Goal: Transaction & Acquisition: Purchase product/service

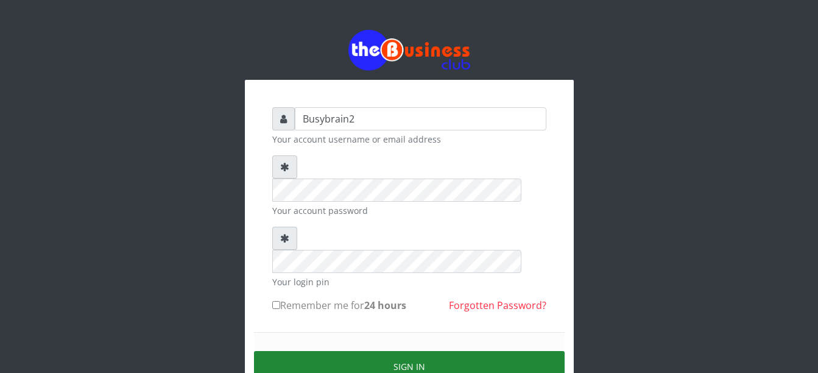
click at [432, 351] on button "Sign in" at bounding box center [409, 366] width 311 height 31
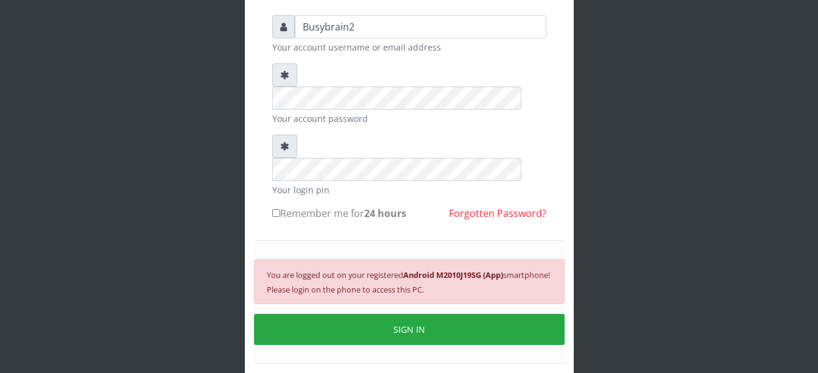
scroll to position [117, 0]
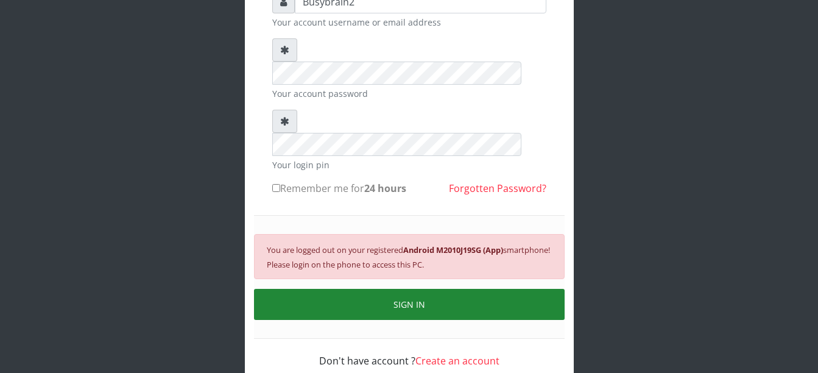
click at [412, 289] on button "SIGN IN" at bounding box center [409, 304] width 311 height 31
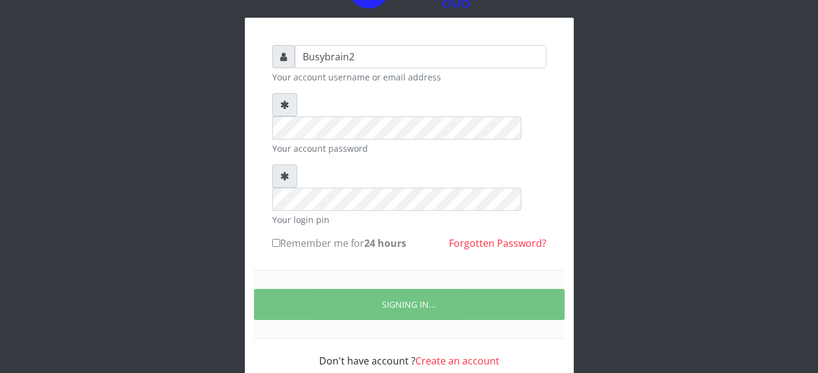
scroll to position [102, 0]
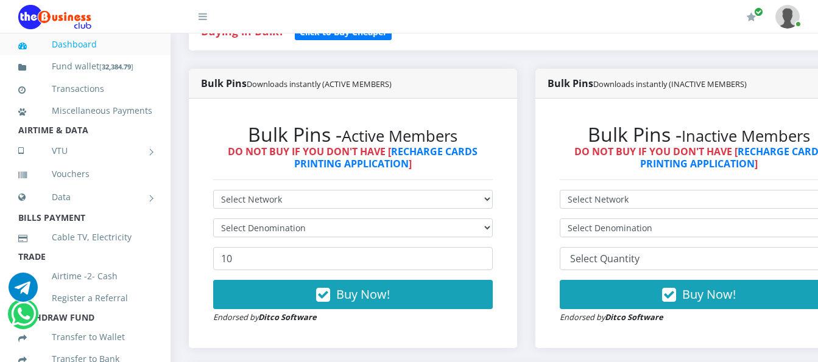
scroll to position [304, 0]
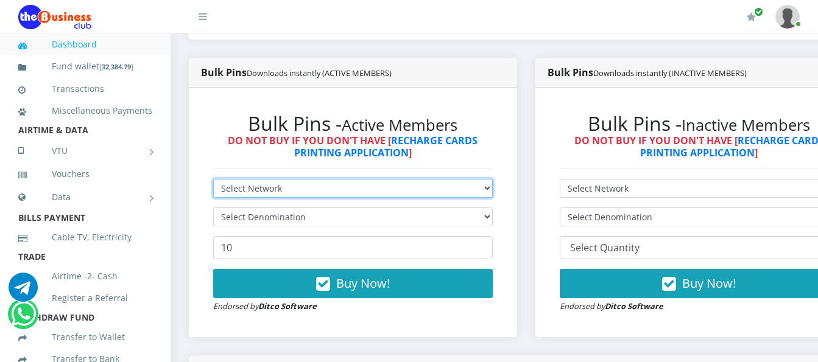
click at [300, 179] on select "Select Network MTN Globacom 9Mobile Airtel" at bounding box center [352, 188] width 279 height 19
select select "Airtel"
click at [213, 179] on select "Select Network MTN Globacom 9Mobile Airtel" at bounding box center [352, 188] width 279 height 19
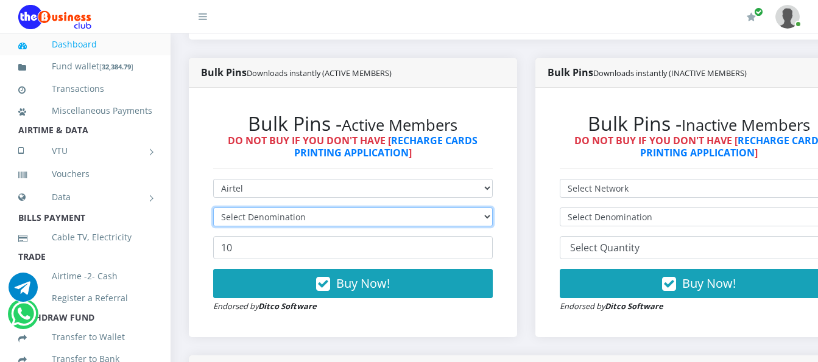
click at [310, 208] on select "Select Denomination" at bounding box center [352, 217] width 279 height 19
click at [311, 208] on select "Select Denomination" at bounding box center [352, 217] width 279 height 19
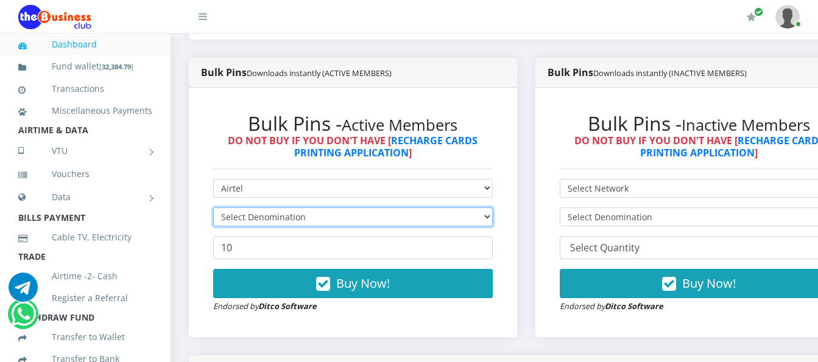
click at [311, 208] on select "Select Denomination" at bounding box center [352, 217] width 279 height 19
click at [311, 208] on select "Select Denomination Airtel NGN100 - ₦96.38 Airtel NGN200 - ₦192.76 Airtel NGN50…" at bounding box center [352, 217] width 279 height 19
select select "192.76-200"
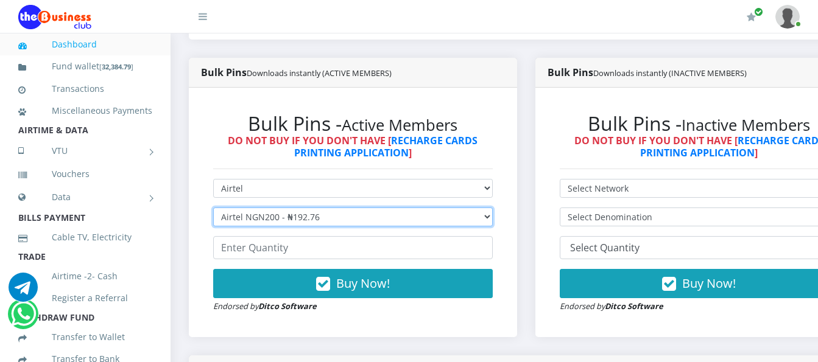
click at [213, 208] on select "Select Denomination Airtel NGN100 - ₦96.38 Airtel NGN200 - ₦192.76 Airtel NGN50…" at bounding box center [352, 217] width 279 height 19
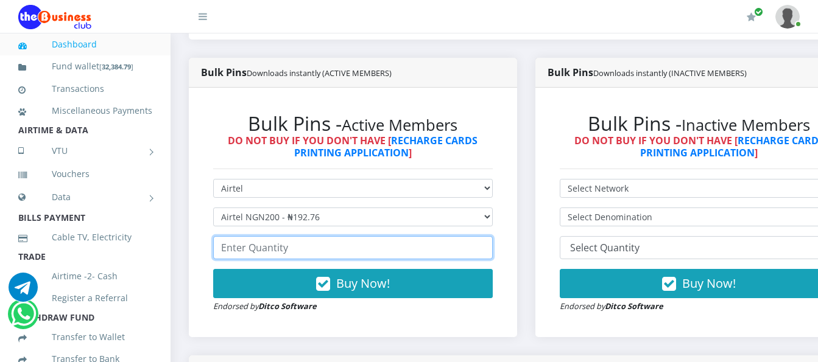
click at [342, 236] on input "number" at bounding box center [352, 247] width 279 height 23
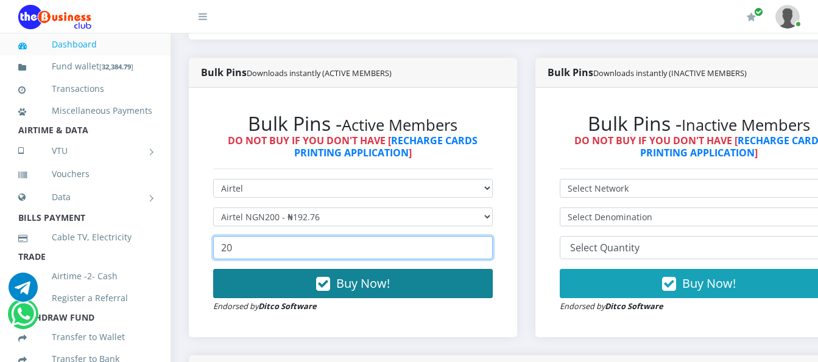
type input "20"
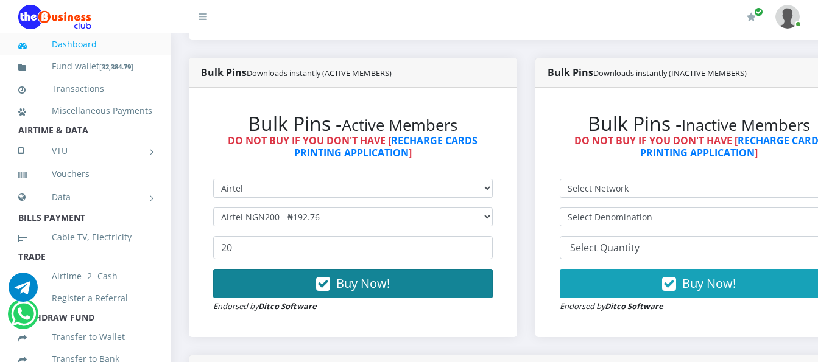
click at [340, 274] on button "Buy Now!" at bounding box center [352, 283] width 279 height 29
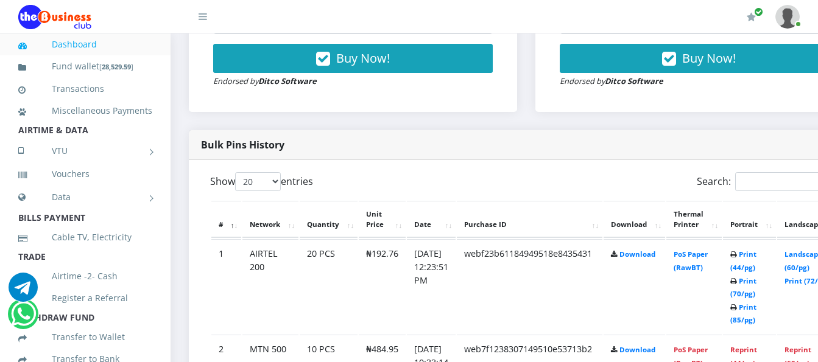
scroll to position [548, 0]
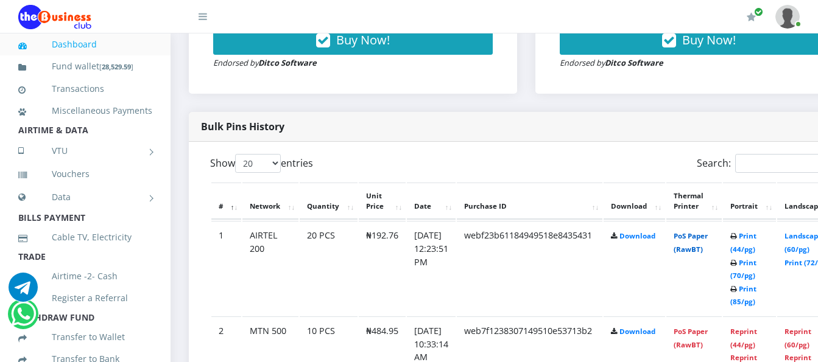
click at [700, 231] on link "PoS Paper (RawBT)" at bounding box center [690, 242] width 34 height 23
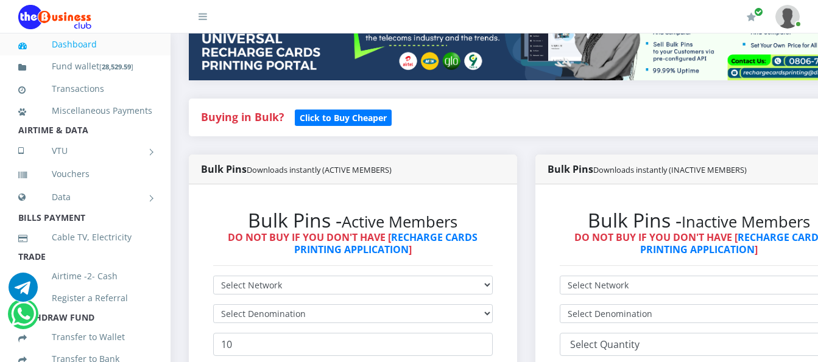
scroll to position [183, 0]
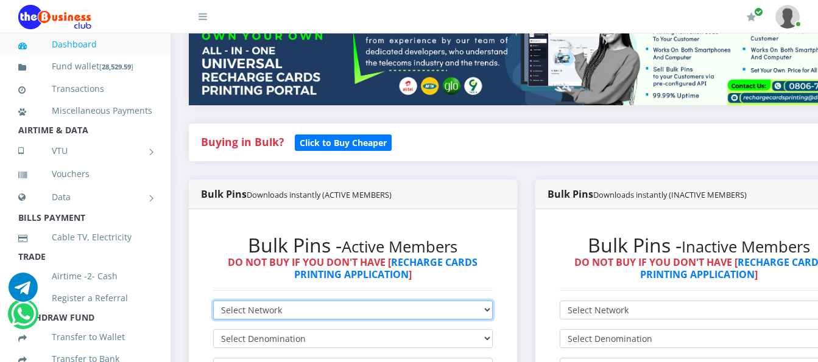
click at [470, 301] on select "Select Network MTN Globacom 9Mobile Airtel" at bounding box center [352, 310] width 279 height 19
select select "MTN"
click at [213, 301] on select "Select Network MTN Globacom 9Mobile Airtel" at bounding box center [352, 310] width 279 height 19
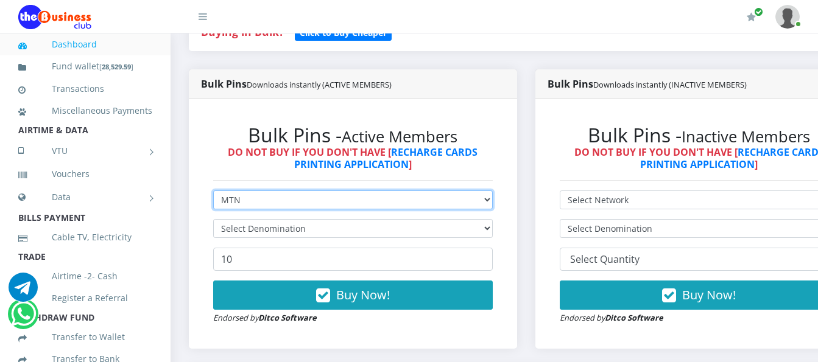
scroll to position [304, 0]
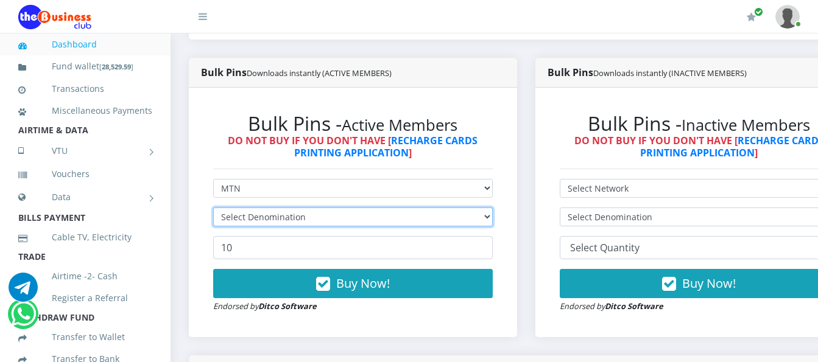
click at [483, 208] on select "Select Denomination" at bounding box center [352, 217] width 279 height 19
click at [486, 209] on select "Select Denomination" at bounding box center [352, 217] width 279 height 19
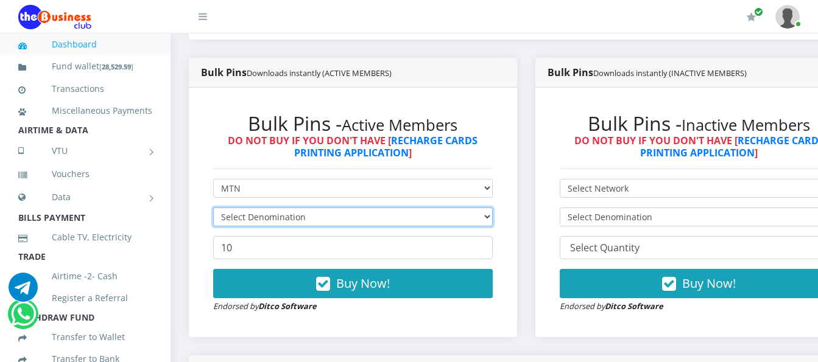
click at [486, 209] on select "Select Denomination" at bounding box center [352, 217] width 279 height 19
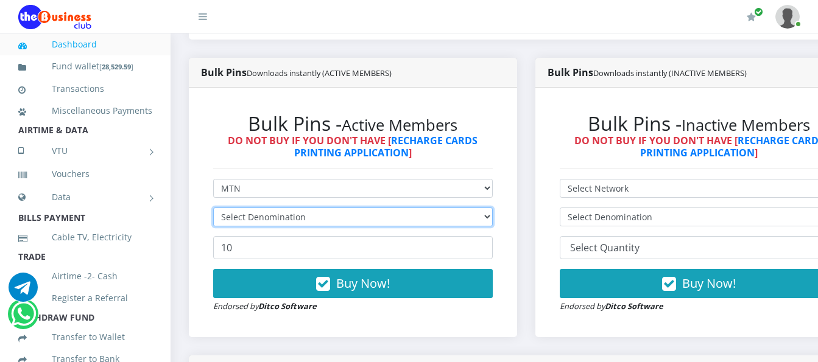
click at [486, 209] on select "Select Denomination" at bounding box center [352, 217] width 279 height 19
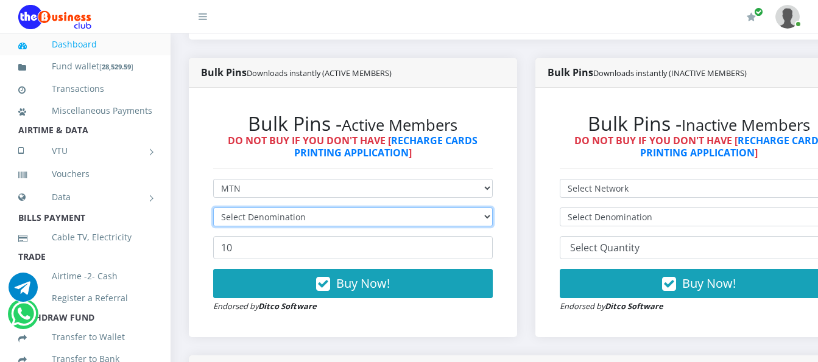
click at [465, 208] on select "Select Denomination" at bounding box center [352, 217] width 279 height 19
click at [468, 208] on select "Select Denomination" at bounding box center [352, 217] width 279 height 19
click at [469, 208] on select "Select Denomination" at bounding box center [352, 217] width 279 height 19
click at [471, 208] on select "Select Denomination" at bounding box center [352, 217] width 279 height 19
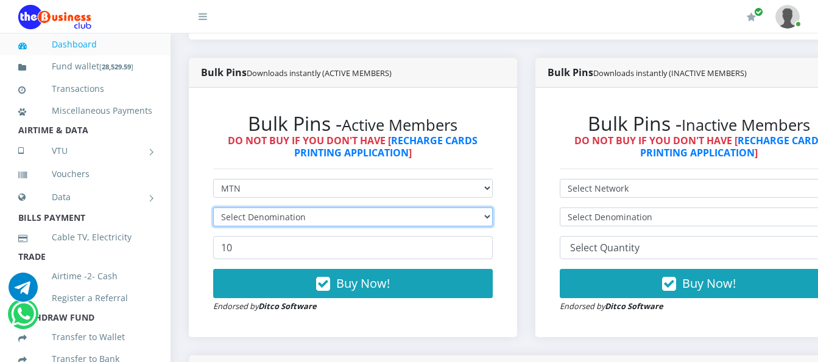
drag, startPoint x: 474, startPoint y: 209, endPoint x: 483, endPoint y: 211, distance: 9.5
click at [483, 211] on select "Select Denomination" at bounding box center [352, 217] width 279 height 19
click at [484, 211] on select "Select Denomination" at bounding box center [352, 217] width 279 height 19
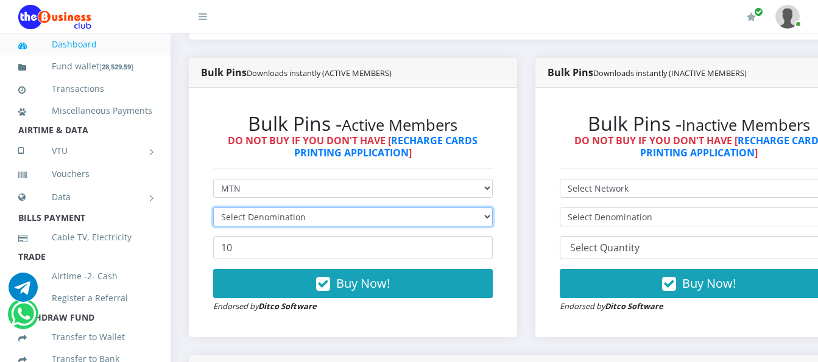
click at [485, 211] on select "Select Denomination" at bounding box center [352, 217] width 279 height 19
click at [485, 212] on select "Select Denomination" at bounding box center [352, 217] width 279 height 19
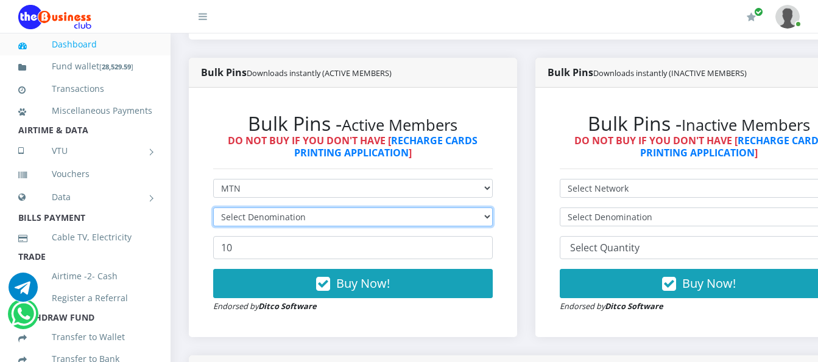
click at [352, 208] on select "Select Denomination" at bounding box center [352, 217] width 279 height 19
click at [353, 208] on select "Select Denomination" at bounding box center [352, 217] width 279 height 19
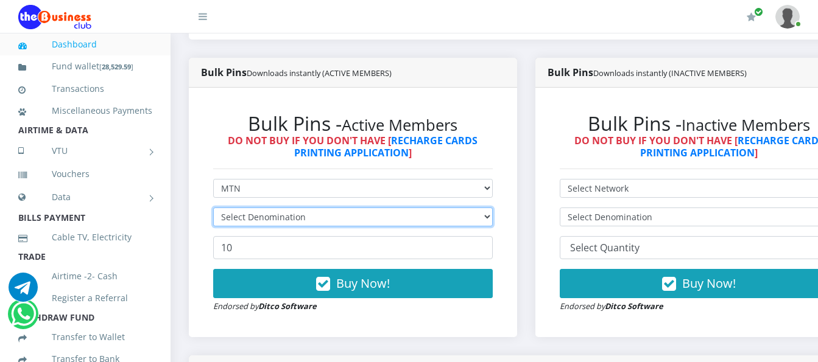
click at [353, 208] on select "Select Denomination" at bounding box center [352, 217] width 279 height 19
click at [354, 208] on select "Select Denomination" at bounding box center [352, 217] width 279 height 19
click at [356, 208] on select "Select Denomination" at bounding box center [352, 217] width 279 height 19
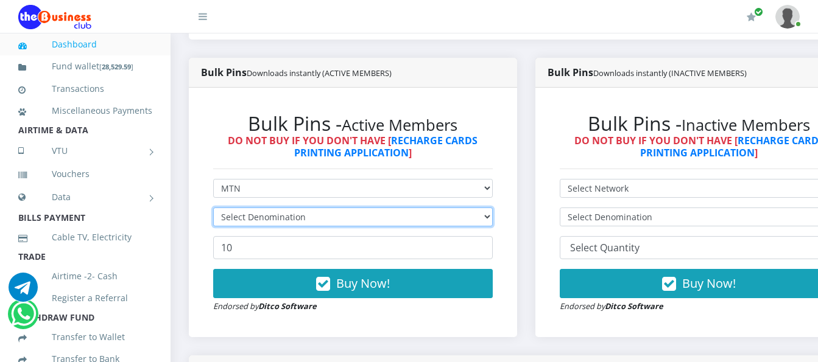
click at [357, 208] on select "Select Denomination" at bounding box center [352, 217] width 279 height 19
click at [358, 208] on select "Select Denomination" at bounding box center [352, 217] width 279 height 19
click at [362, 209] on select "Select Denomination" at bounding box center [352, 217] width 279 height 19
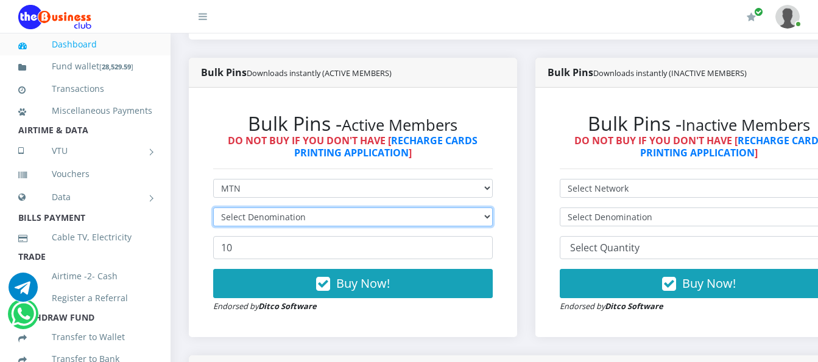
click at [366, 211] on select "Select Denomination" at bounding box center [352, 217] width 279 height 19
click at [367, 211] on select "Select Denomination" at bounding box center [352, 217] width 279 height 19
click at [377, 208] on select "Select Denomination" at bounding box center [352, 217] width 279 height 19
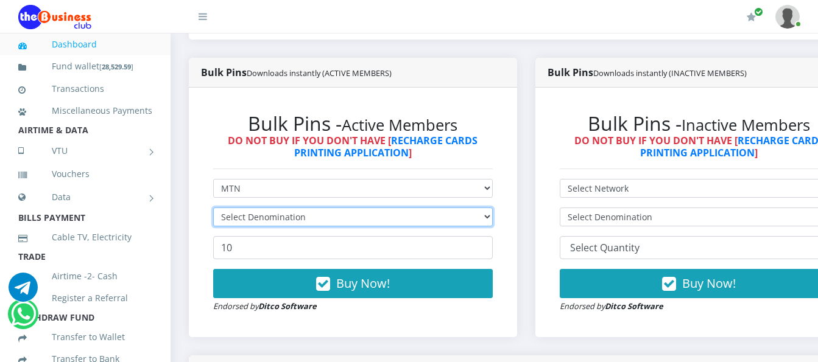
click at [377, 208] on select "Select Denomination" at bounding box center [352, 217] width 279 height 19
click at [378, 208] on select "Select Denomination" at bounding box center [352, 217] width 279 height 19
click at [379, 208] on select "Select Denomination" at bounding box center [352, 217] width 279 height 19
click at [325, 208] on select "Select Denomination" at bounding box center [352, 217] width 279 height 19
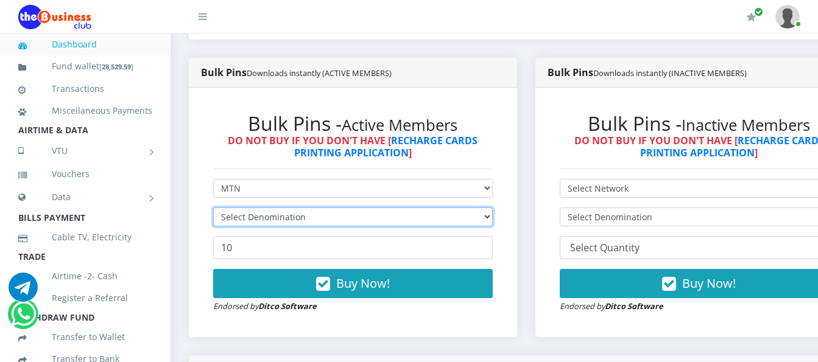
click at [325, 208] on select "Select Denomination" at bounding box center [352, 217] width 279 height 19
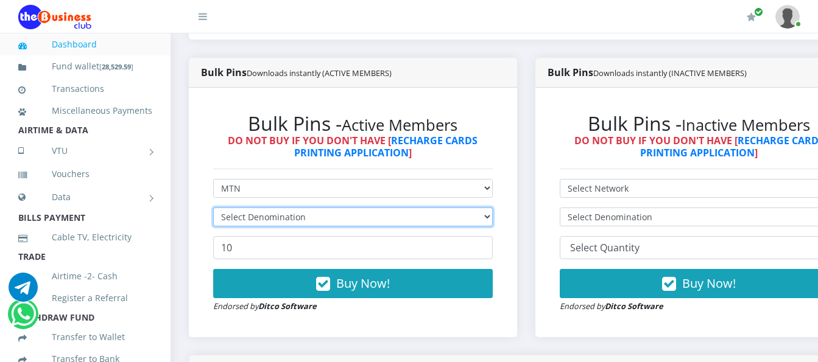
click at [327, 208] on select "Select Denomination" at bounding box center [352, 217] width 279 height 19
click at [330, 208] on select "Select Denomination" at bounding box center [352, 217] width 279 height 19
click at [331, 208] on select "Select Denomination" at bounding box center [352, 217] width 279 height 19
click at [332, 208] on select "Select Denomination" at bounding box center [352, 217] width 279 height 19
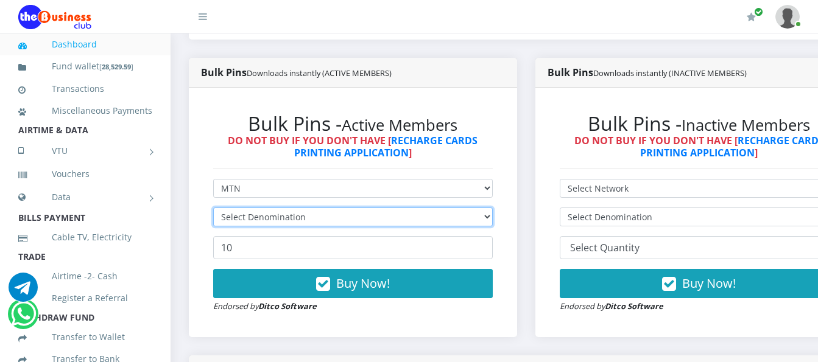
click at [332, 208] on select "Select Denomination" at bounding box center [352, 217] width 279 height 19
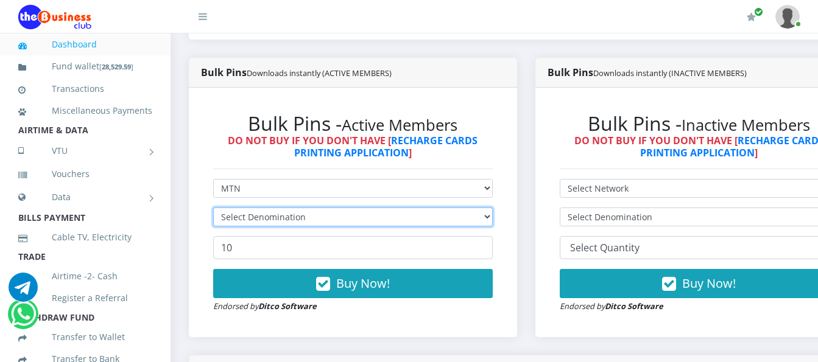
click at [332, 208] on select "Select Denomination" at bounding box center [352, 217] width 279 height 19
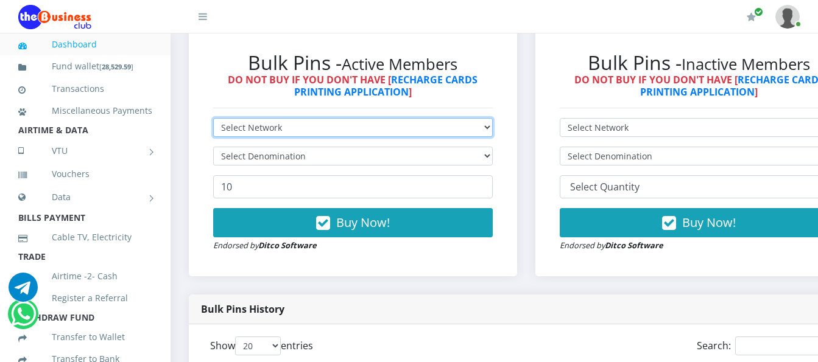
click at [458, 118] on select "Select Network MTN Globacom 9Mobile Airtel" at bounding box center [352, 127] width 279 height 19
click at [458, 127] on form "Select Network MTN Globacom 9Mobile Airtel Select Denomination 10 Buy Now! Endo…" at bounding box center [352, 185] width 279 height 134
click at [458, 124] on select "Select Network MTN Globacom 9Mobile Airtel" at bounding box center [352, 127] width 279 height 19
select select "Airtel"
click at [213, 118] on select "Select Network MTN Globacom 9Mobile Airtel" at bounding box center [352, 127] width 279 height 19
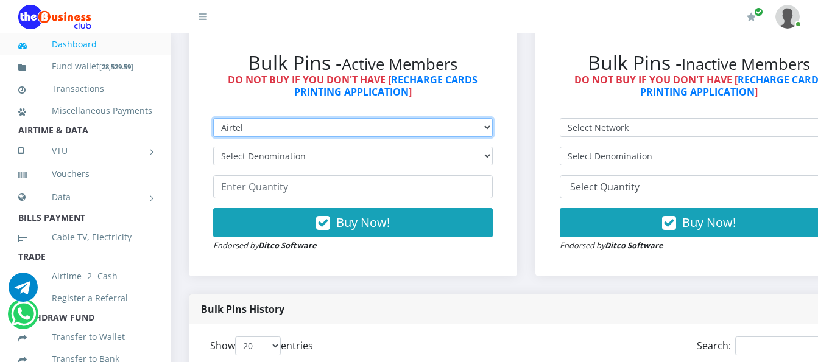
click at [454, 118] on select "Select Network MTN Globacom 9Mobile Airtel" at bounding box center [352, 127] width 279 height 19
select select "MTN"
click at [213, 118] on select "Select Network MTN Globacom 9Mobile Airtel" at bounding box center [352, 127] width 279 height 19
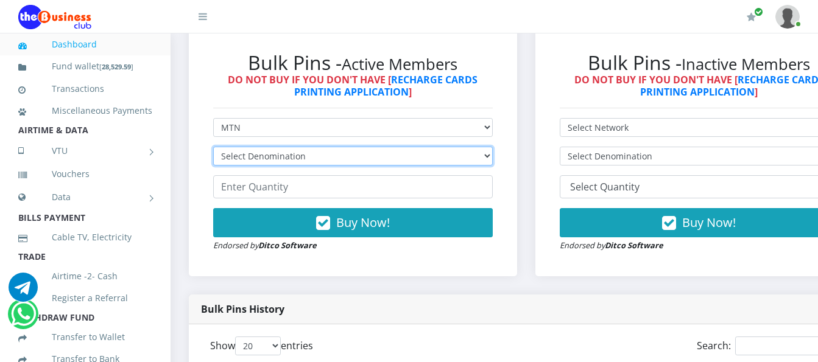
click at [458, 148] on select "Select Denomination MTN NGN100 - ₦96.99 MTN NGN200 - ₦193.98 MTN NGN400 - ₦387.…" at bounding box center [352, 156] width 279 height 19
select select "96.99-100"
click at [213, 147] on select "Select Denomination MTN NGN100 - ₦96.99 MTN NGN200 - ₦193.98 MTN NGN400 - ₦387.…" at bounding box center [352, 156] width 279 height 19
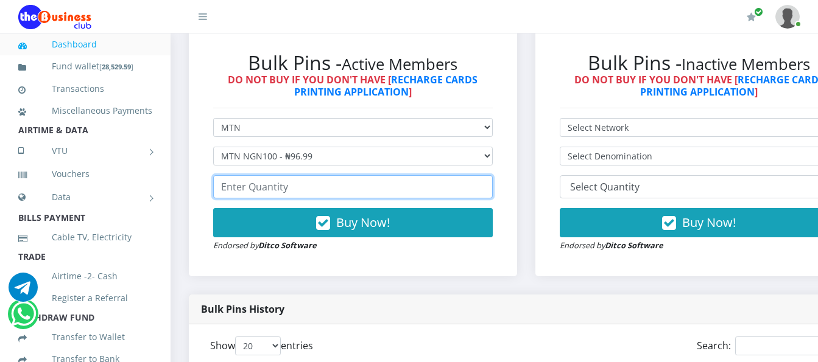
click at [451, 175] on input "number" at bounding box center [352, 186] width 279 height 23
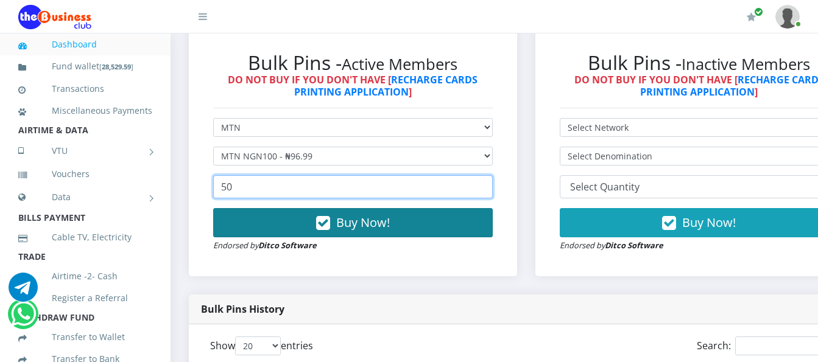
type input "50"
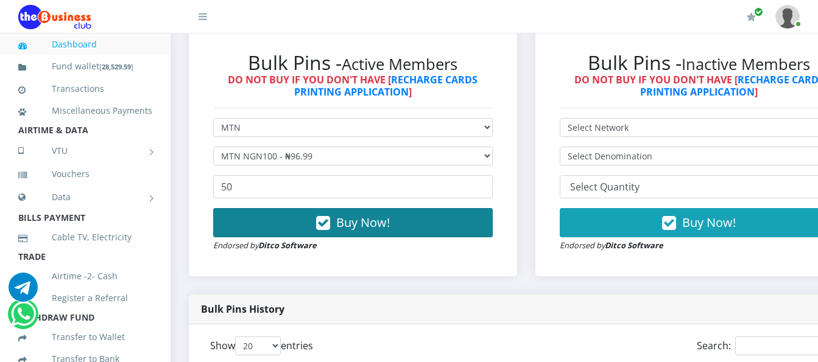
click at [388, 214] on span "Buy Now!" at bounding box center [363, 222] width 54 height 16
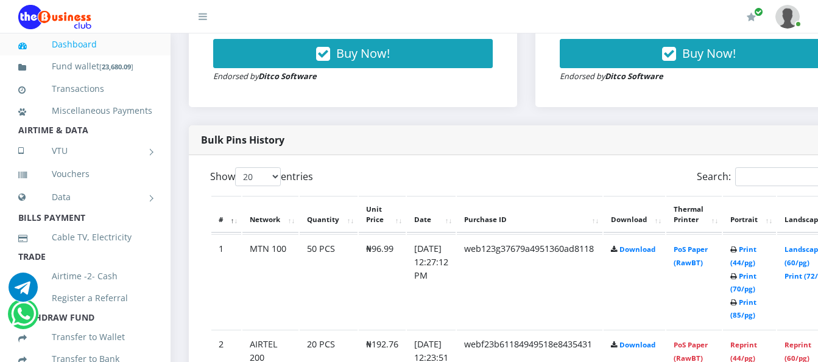
scroll to position [548, 0]
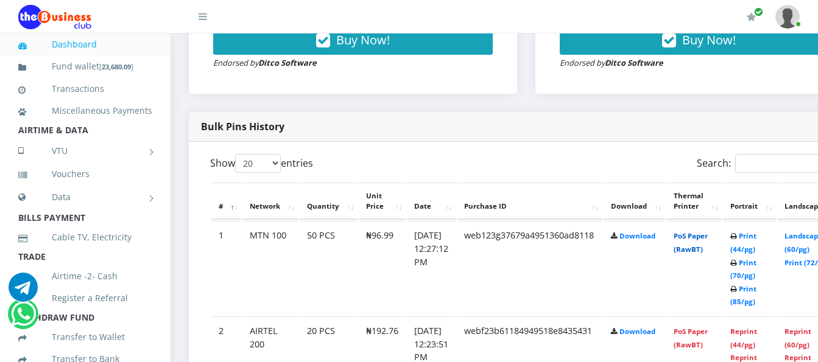
click at [707, 238] on link "PoS Paper (RawBT)" at bounding box center [690, 242] width 34 height 23
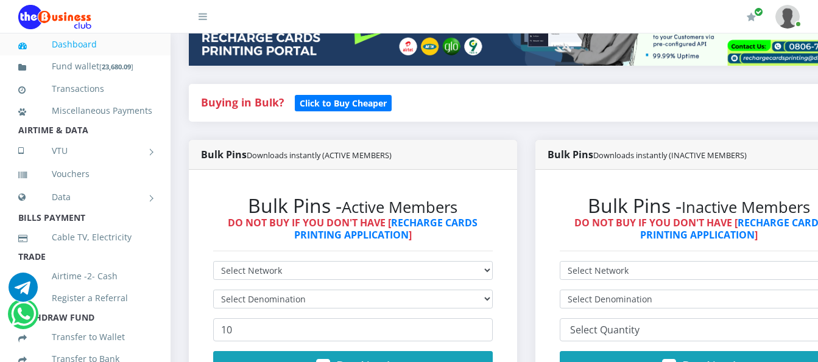
scroll to position [304, 0]
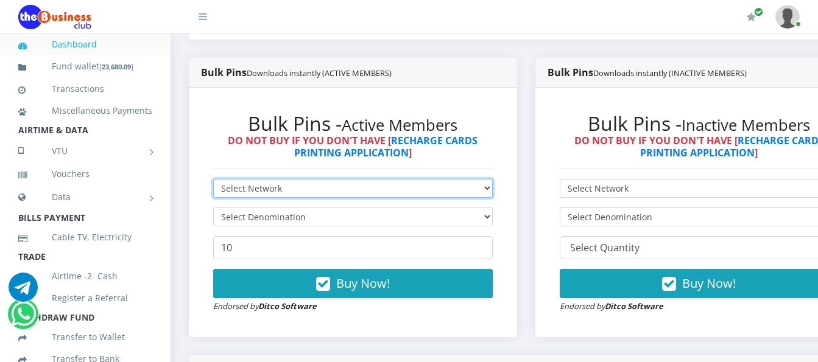
click at [325, 179] on select "Select Network MTN Globacom 9Mobile Airtel" at bounding box center [352, 188] width 279 height 19
select select "Airtel"
click at [213, 179] on select "Select Network MTN Globacom 9Mobile Airtel" at bounding box center [352, 188] width 279 height 19
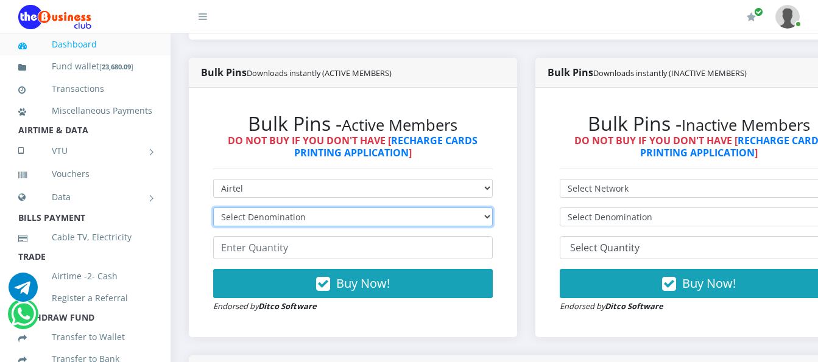
click at [320, 208] on select "Select Denomination Airtel NGN100 - ₦96.38 Airtel NGN200 - ₦192.76 Airtel NGN50…" at bounding box center [352, 217] width 279 height 19
select select "96.38-100"
click at [213, 208] on select "Select Denomination Airtel NGN100 - ₦96.38 Airtel NGN200 - ₦192.76 Airtel NGN50…" at bounding box center [352, 217] width 279 height 19
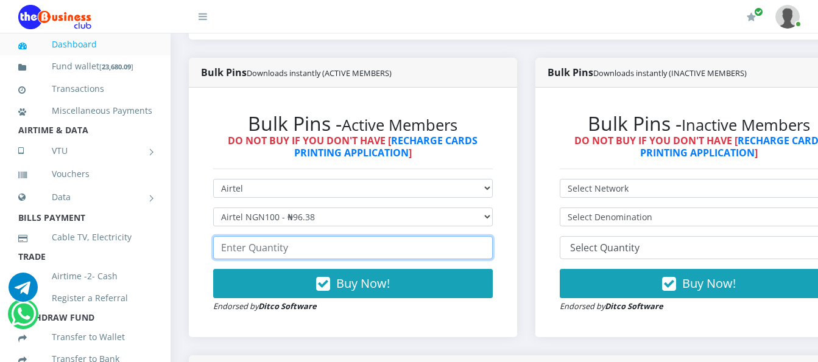
click at [329, 236] on input "number" at bounding box center [352, 247] width 279 height 23
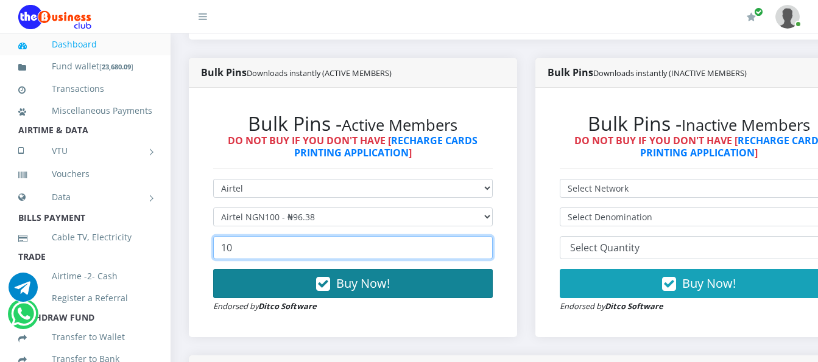
type input "10"
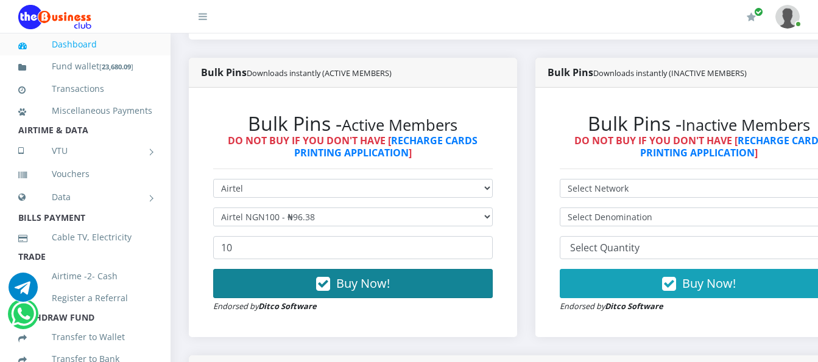
click at [303, 273] on button "Buy Now!" at bounding box center [352, 283] width 279 height 29
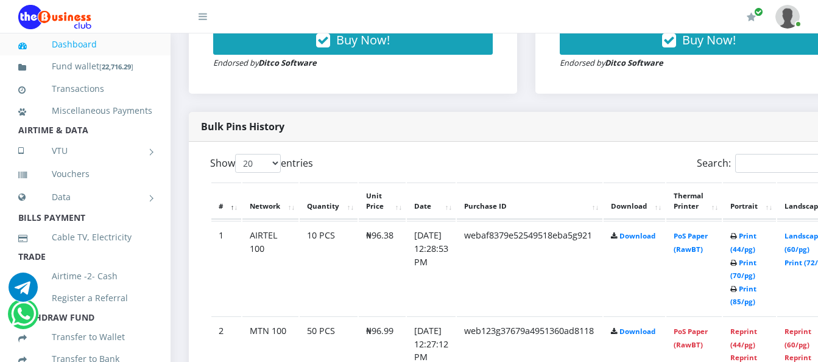
scroll to position [609, 0]
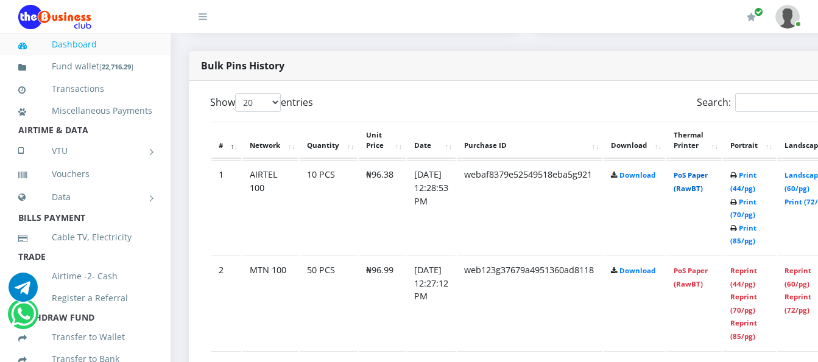
click at [701, 176] on link "PoS Paper (RawBT)" at bounding box center [690, 181] width 34 height 23
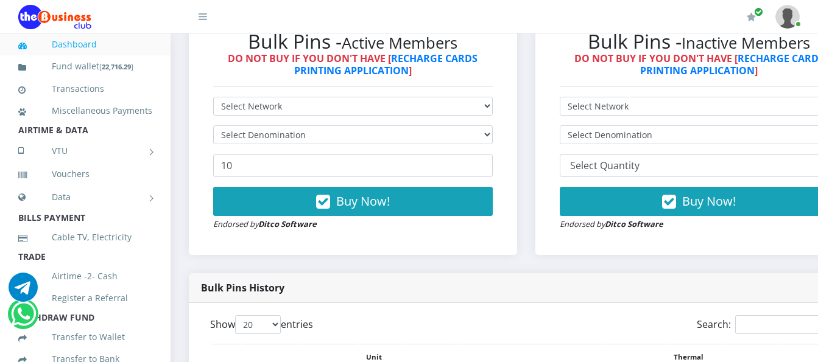
scroll to position [365, 0]
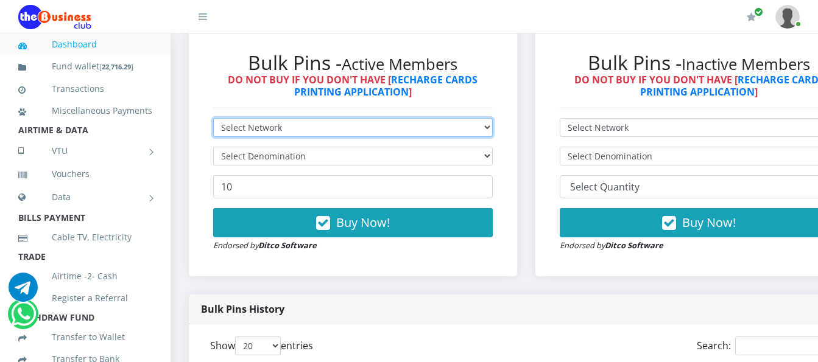
click at [476, 118] on select "Select Network MTN Globacom 9Mobile Airtel" at bounding box center [352, 127] width 279 height 19
select select "MTN"
click at [213, 118] on select "Select Network MTN Globacom 9Mobile Airtel" at bounding box center [352, 127] width 279 height 19
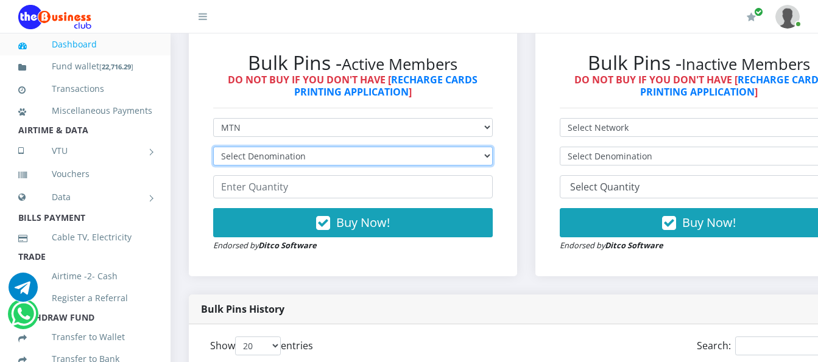
click at [475, 152] on select "Select Denomination MTN NGN100 - ₦96.99 MTN NGN200 - ₦193.98 MTN NGN400 - ₦387.…" at bounding box center [352, 156] width 279 height 19
select select "96.99-100"
click at [213, 147] on select "Select Denomination MTN NGN100 - ₦96.99 MTN NGN200 - ₦193.98 MTN NGN400 - ₦387.…" at bounding box center [352, 156] width 279 height 19
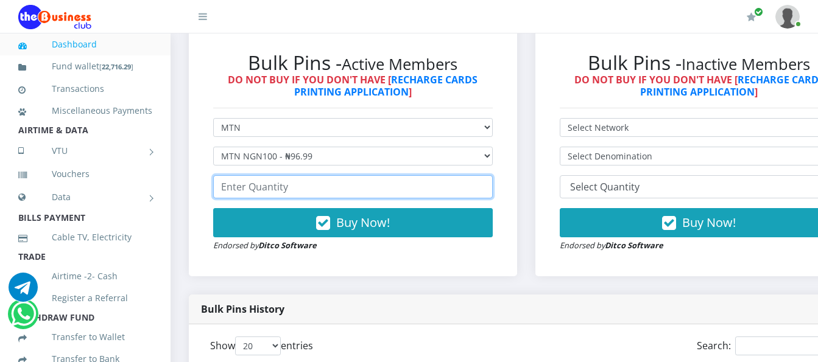
click at [402, 175] on input "number" at bounding box center [352, 186] width 279 height 23
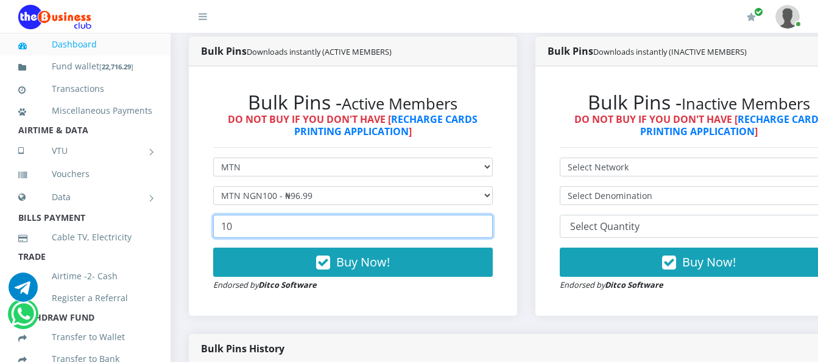
scroll to position [304, 0]
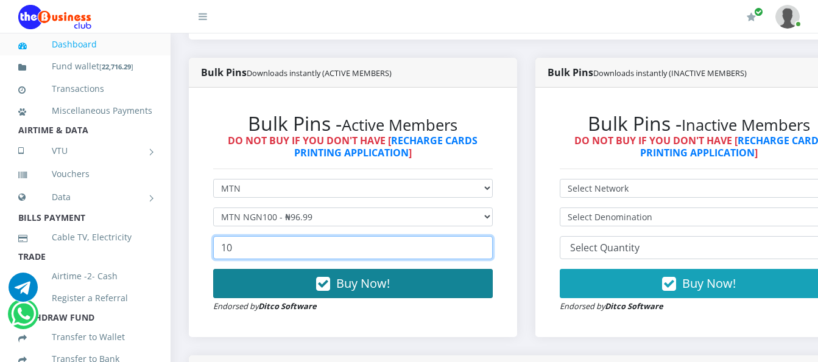
type input "10"
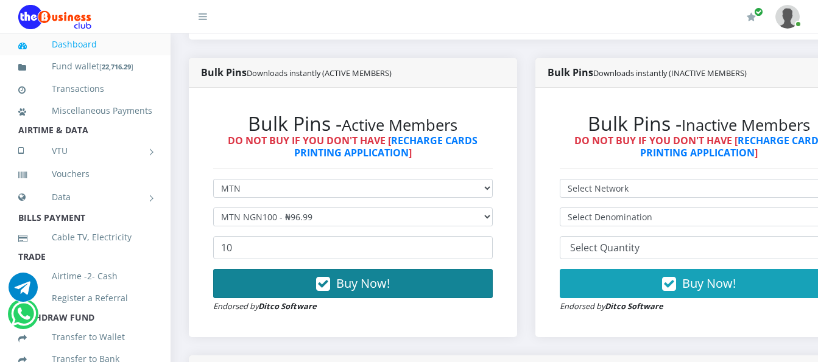
click at [374, 275] on span "Buy Now!" at bounding box center [363, 283] width 54 height 16
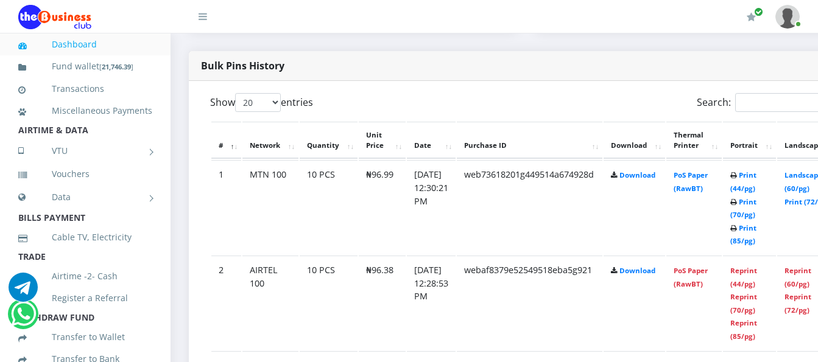
scroll to position [609, 0]
click at [702, 175] on link "PoS Paper (RawBT)" at bounding box center [690, 181] width 34 height 23
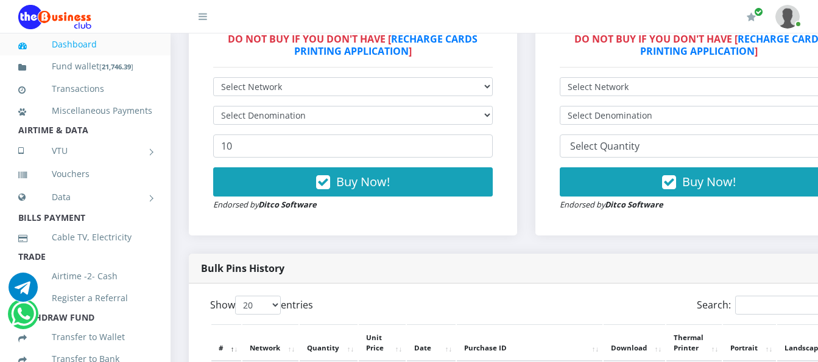
scroll to position [426, 0]
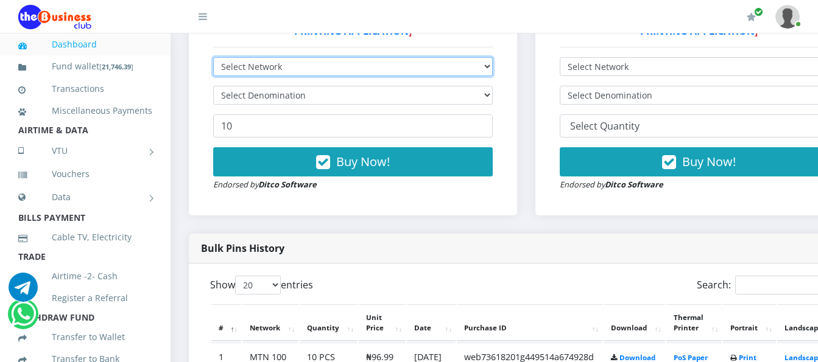
click at [323, 57] on select "Select Network MTN Globacom 9Mobile Airtel" at bounding box center [352, 66] width 279 height 19
select select "Airtel"
click at [213, 57] on select "Select Network MTN Globacom 9Mobile Airtel" at bounding box center [352, 66] width 279 height 19
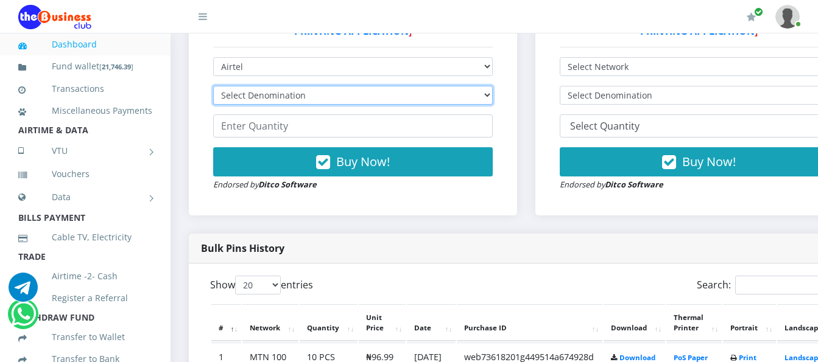
click at [334, 86] on select "Select Denomination Airtel NGN100 - ₦96.38 Airtel NGN200 - ₦192.76 Airtel NGN50…" at bounding box center [352, 95] width 279 height 19
select select "96.38-100"
click at [213, 86] on select "Select Denomination Airtel NGN100 - ₦96.38 Airtel NGN200 - ₦192.76 Airtel NGN50…" at bounding box center [352, 95] width 279 height 19
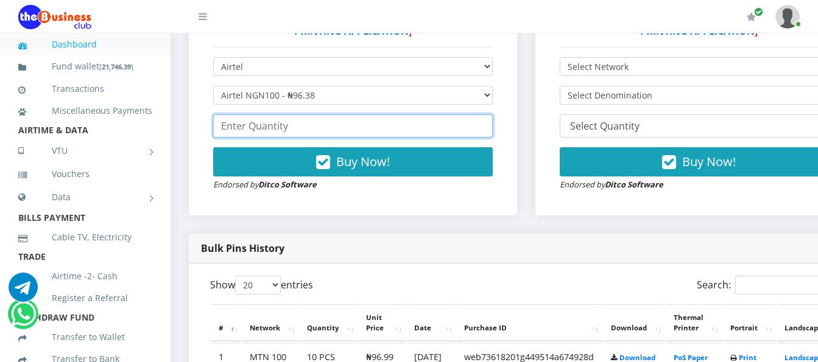
click at [329, 114] on input "number" at bounding box center [352, 125] width 279 height 23
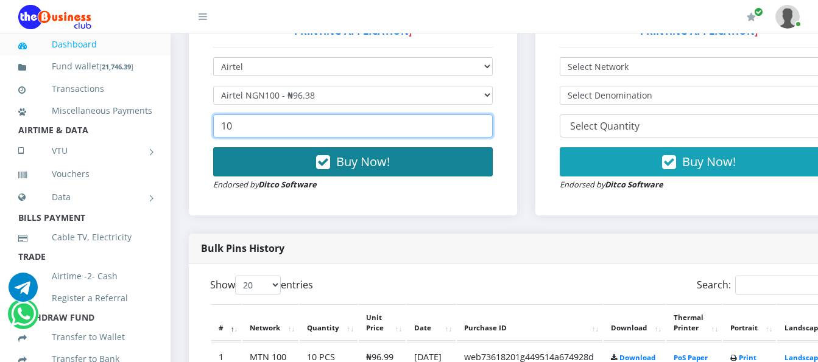
type input "10"
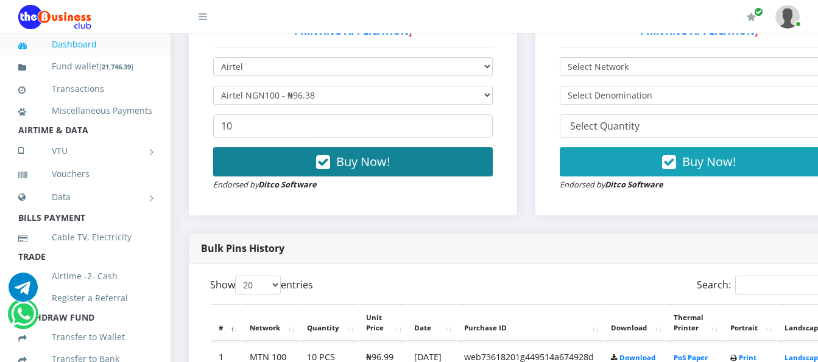
click at [381, 153] on span "Buy Now!" at bounding box center [363, 161] width 54 height 16
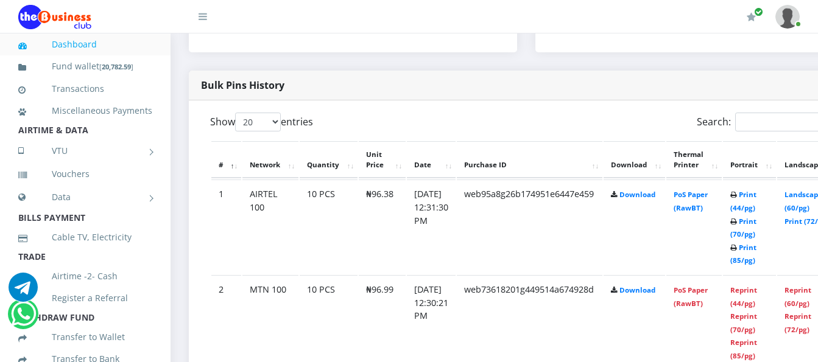
scroll to position [611, 0]
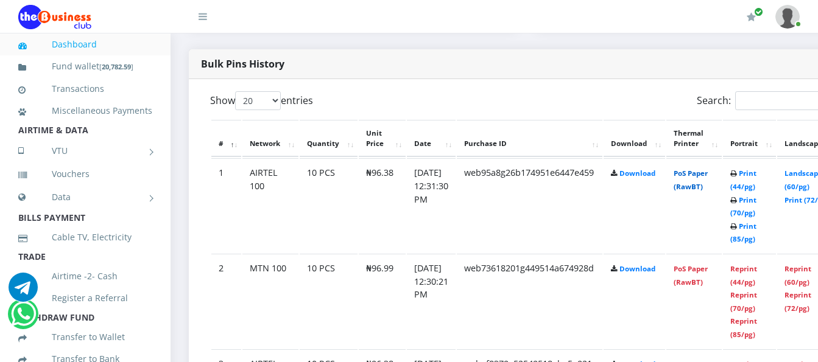
click at [707, 169] on link "PoS Paper (RawBT)" at bounding box center [690, 180] width 34 height 23
